Goal: Information Seeking & Learning: Learn about a topic

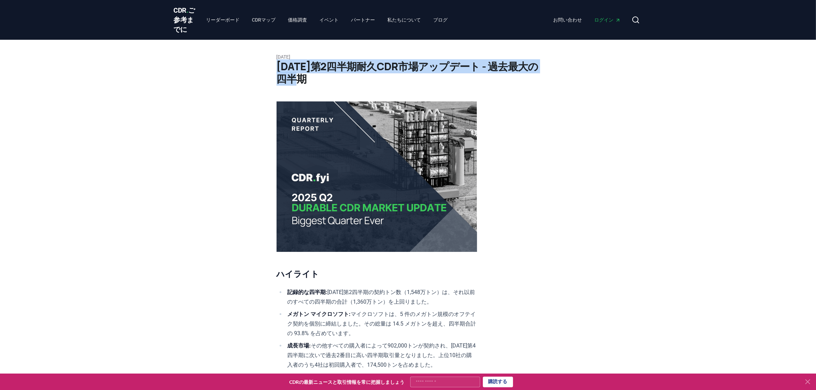
drag, startPoint x: 316, startPoint y: 83, endPoint x: 275, endPoint y: 76, distance: 41.6
copy font "2025年第2四半期耐久CDR市場アップデート - 過去最大の四半期"
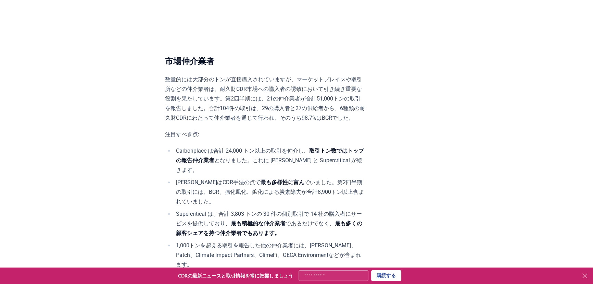
scroll to position [3797, 0]
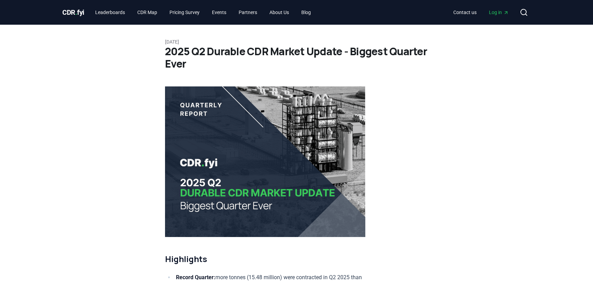
scroll to position [3797, 0]
